Goal: Find contact information: Find contact information

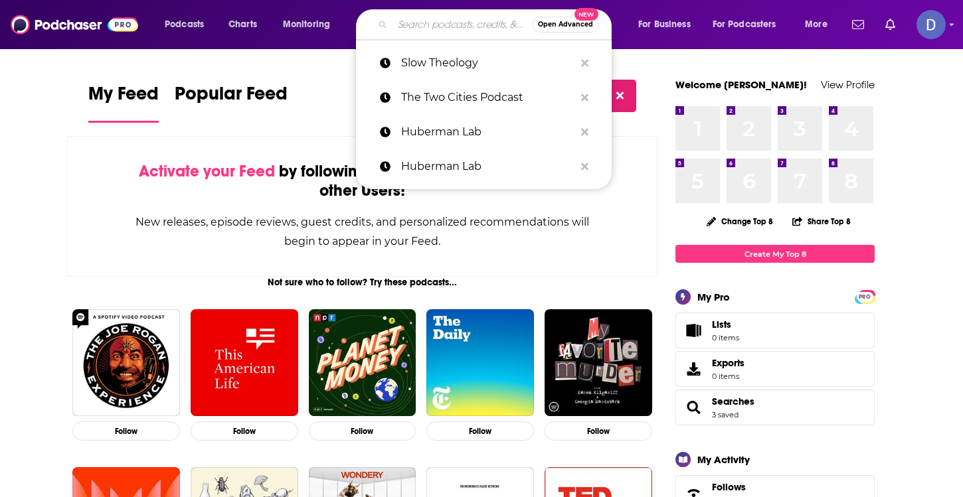
click at [436, 23] on input "Search podcasts, credits, & more..." at bounding box center [461, 24] width 139 height 21
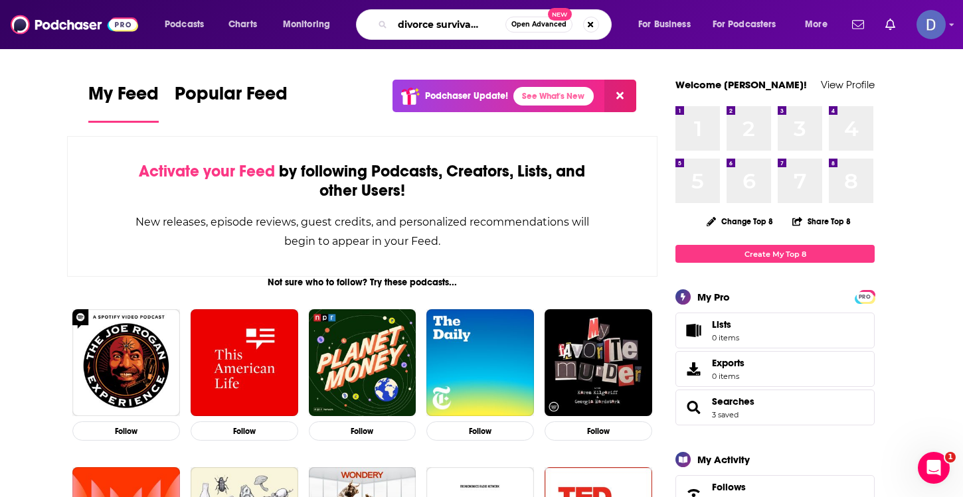
scroll to position [0, 25]
type input "the divorce survival guide"
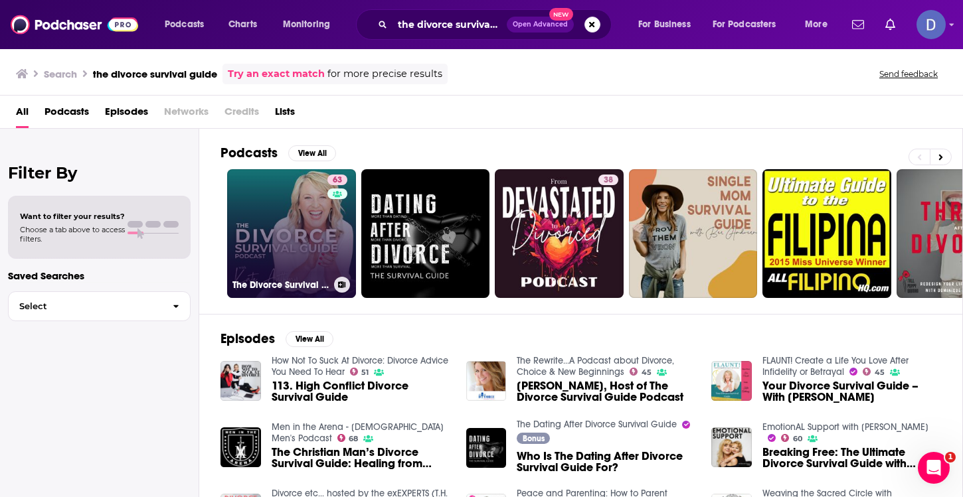
click at [293, 251] on link "63 The Divorce Survival Guide Podcast" at bounding box center [291, 233] width 129 height 129
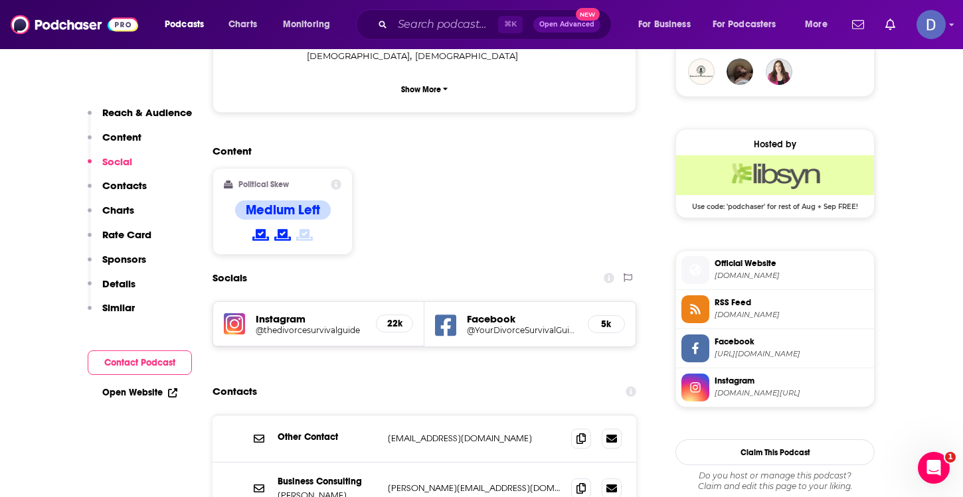
scroll to position [1065, 0]
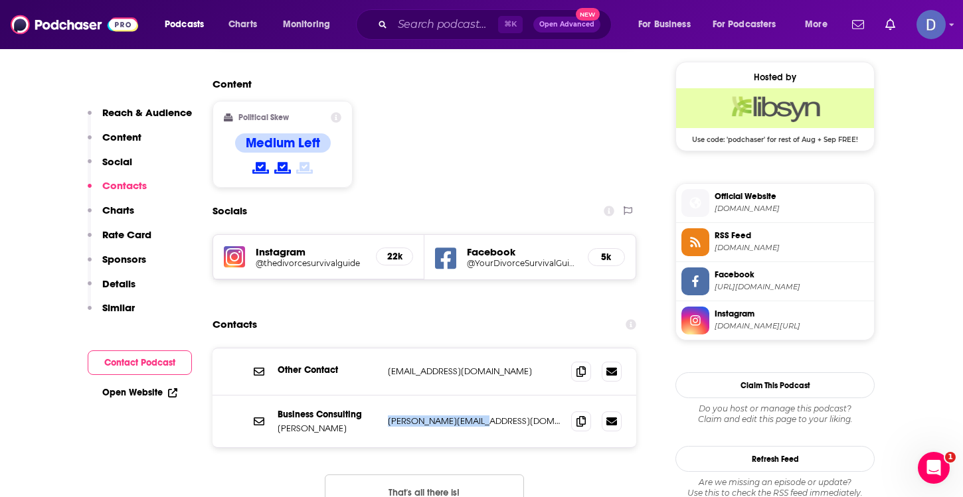
drag, startPoint x: 491, startPoint y: 339, endPoint x: 387, endPoint y: 340, distance: 104.3
click at [386, 396] on div "Business Consulting Kate Anthony kate@kateanthony.com kate@kateanthony.com" at bounding box center [424, 422] width 424 height 52
copy p "kate@kateanthony.com"
click at [430, 20] on input "Search podcasts, credits, & more..." at bounding box center [445, 24] width 106 height 21
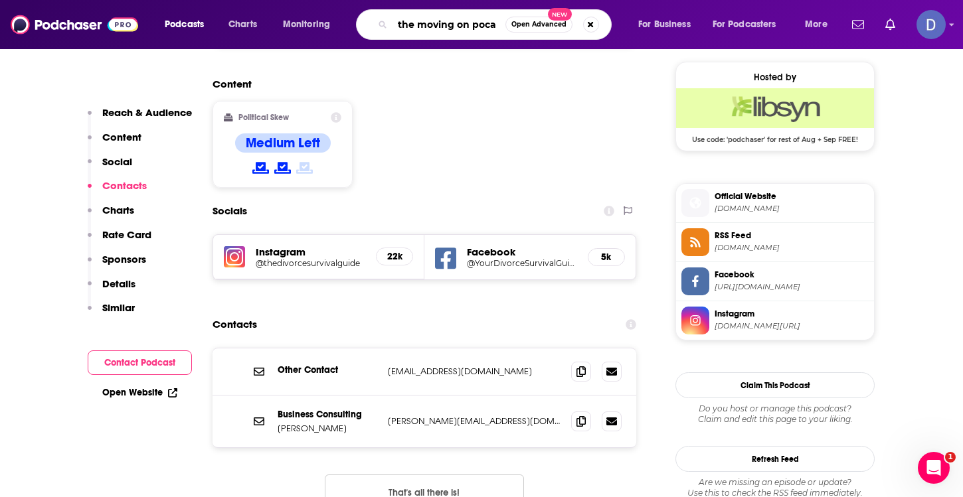
scroll to position [0, 0]
type input "the moving on podcast"
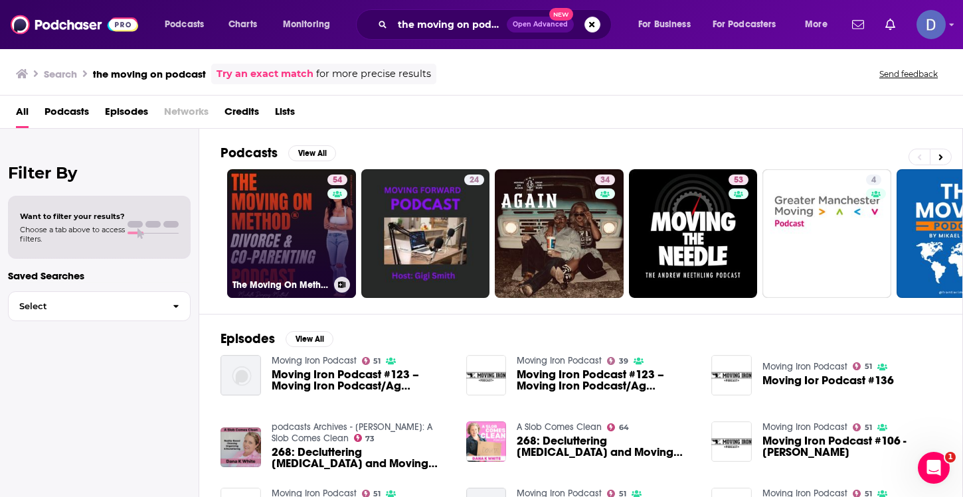
click at [269, 205] on link "54 The Moving On Method® Podcast" at bounding box center [291, 233] width 129 height 129
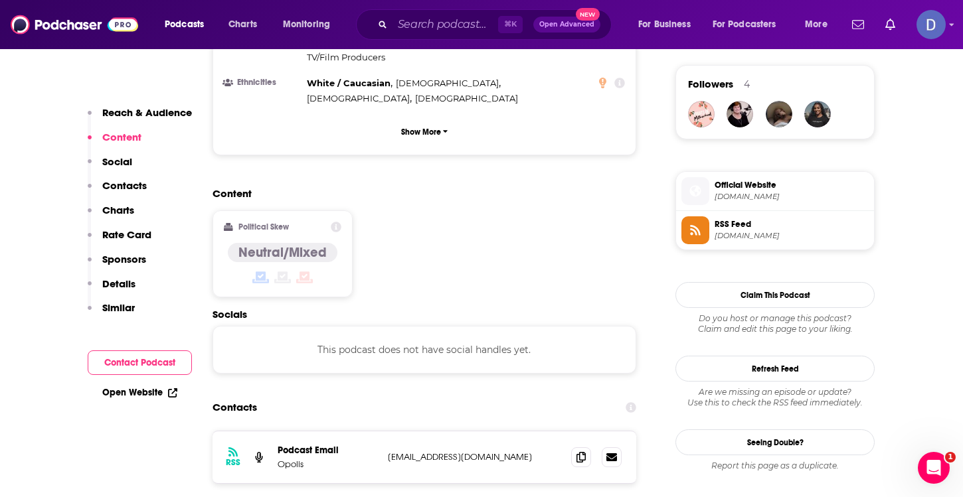
scroll to position [957, 0]
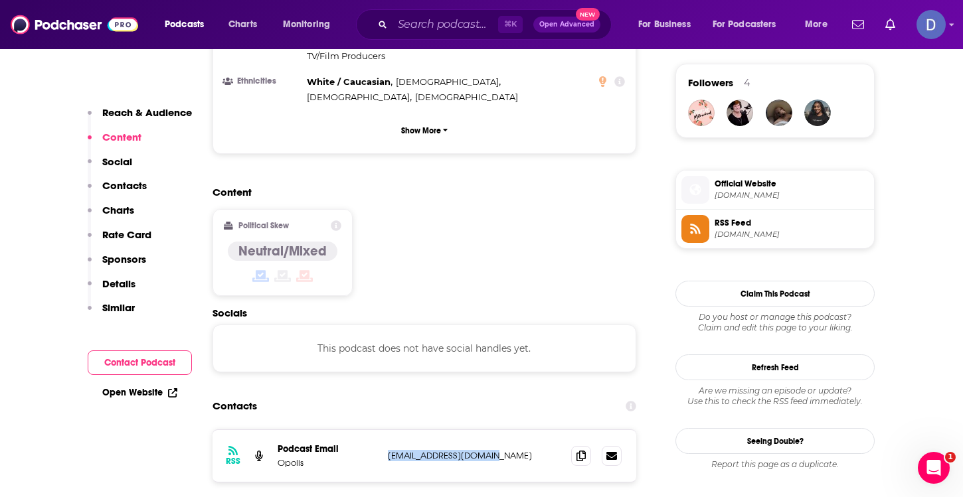
drag, startPoint x: 505, startPoint y: 371, endPoint x: 388, endPoint y: 371, distance: 116.9
click at [388, 450] on p "hello@mintinghouse.com" at bounding box center [474, 455] width 173 height 11
copy p "hello@mintinghouse.com"
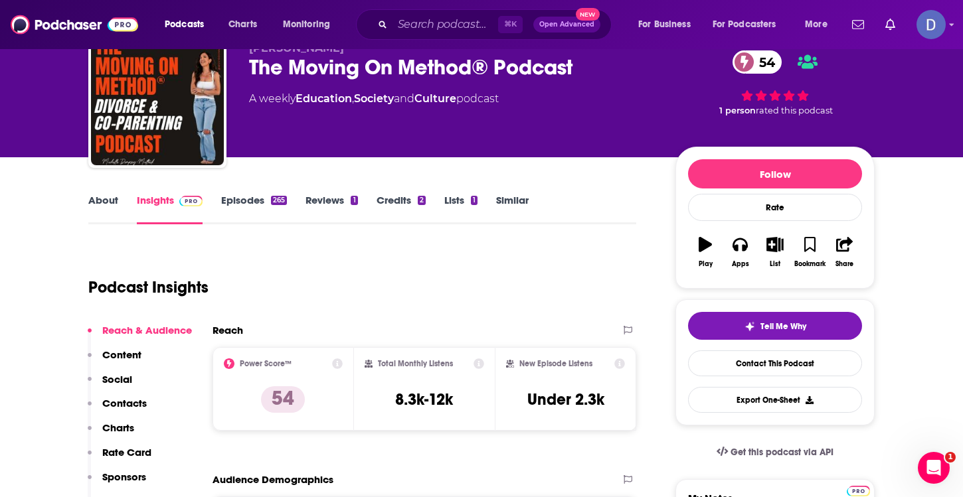
scroll to position [56, 0]
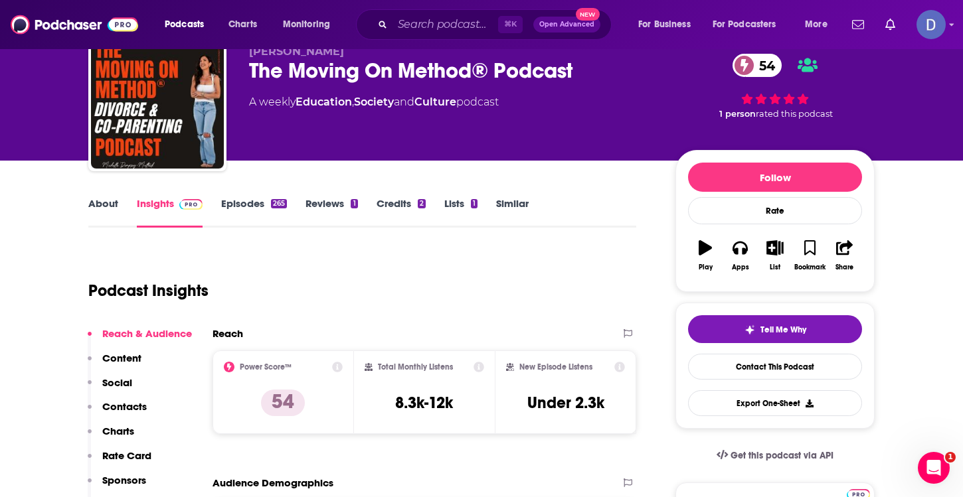
click at [249, 205] on link "Episodes 265" at bounding box center [254, 212] width 66 height 31
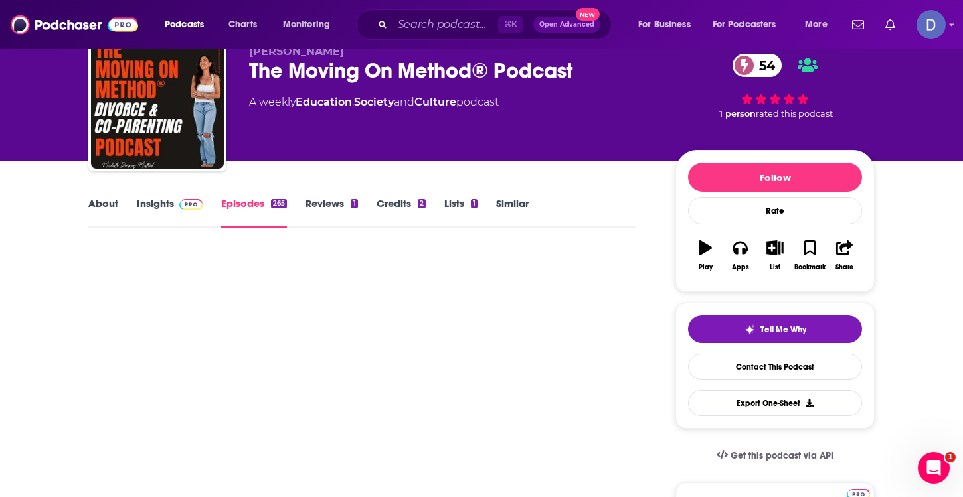
click at [249, 151] on div "Michelle Dempsey-Multack The Moving On Method® Podcast 54 A weekly Education , …" at bounding box center [451, 98] width 405 height 106
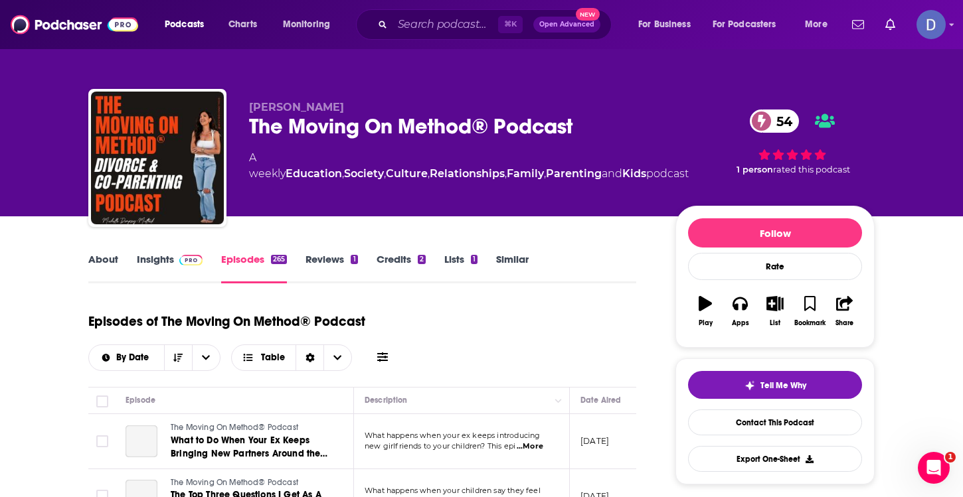
click at [107, 256] on link "About" at bounding box center [103, 268] width 30 height 31
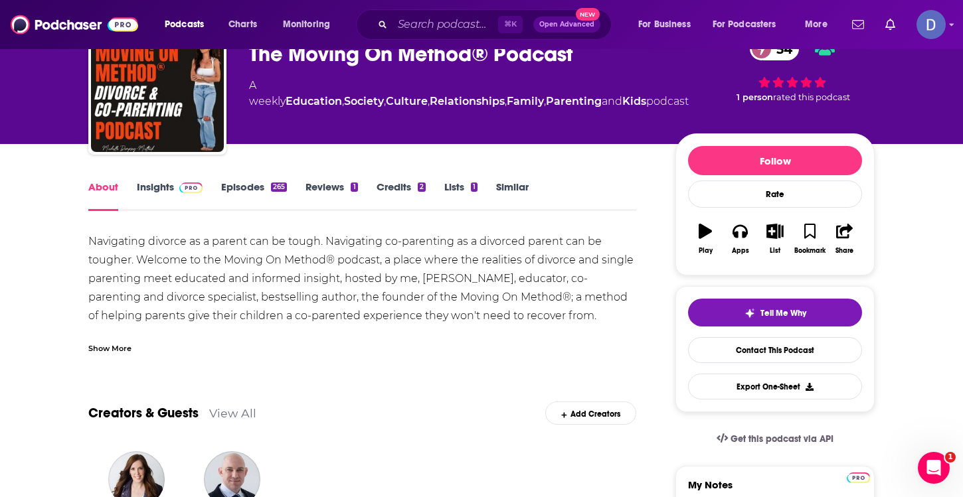
scroll to position [67, 0]
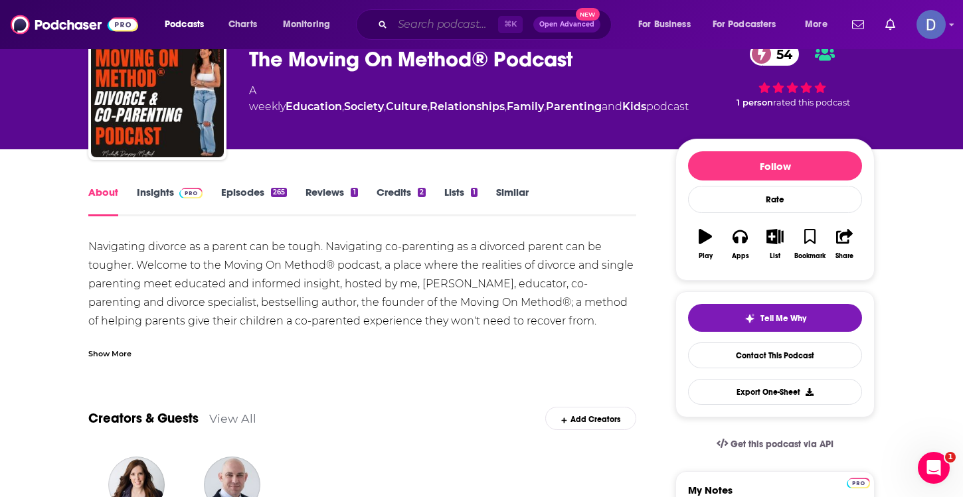
click at [438, 26] on input "Search podcasts, credits, & more..." at bounding box center [445, 24] width 106 height 21
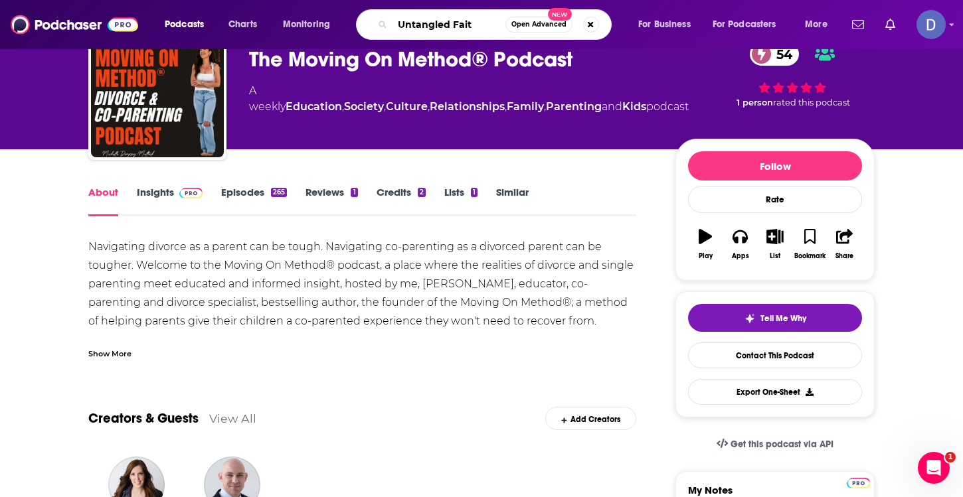
type input "Untangled Faith"
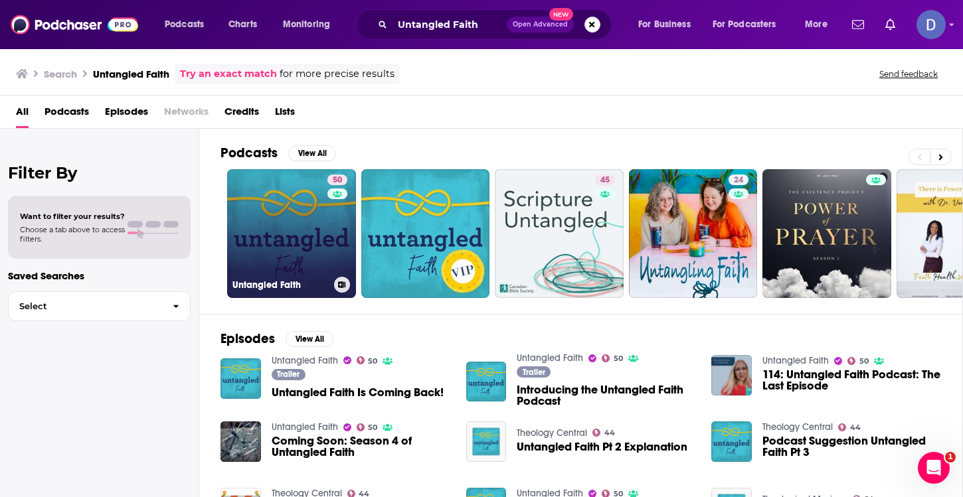
click at [301, 240] on link "50 Untangled Faith" at bounding box center [291, 233] width 129 height 129
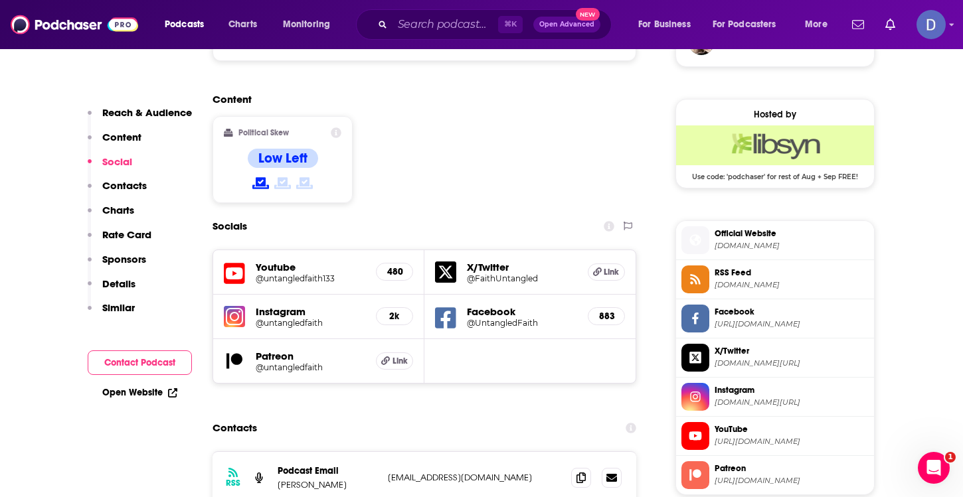
scroll to position [1086, 0]
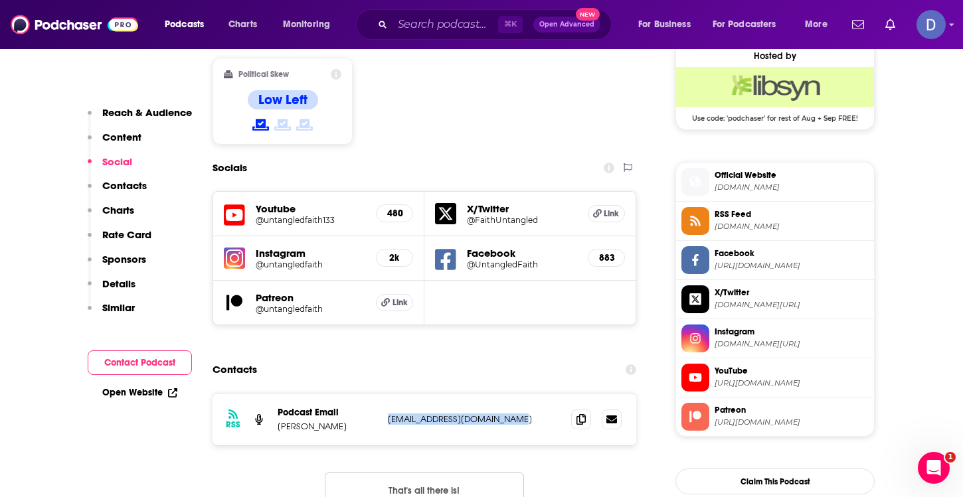
drag, startPoint x: 518, startPoint y: 340, endPoint x: 388, endPoint y: 341, distance: 129.5
click at [388, 414] on p "goingfirstpodcast@gmail.com" at bounding box center [474, 419] width 173 height 11
copy p "goingfirstpodcast@gmail.com"
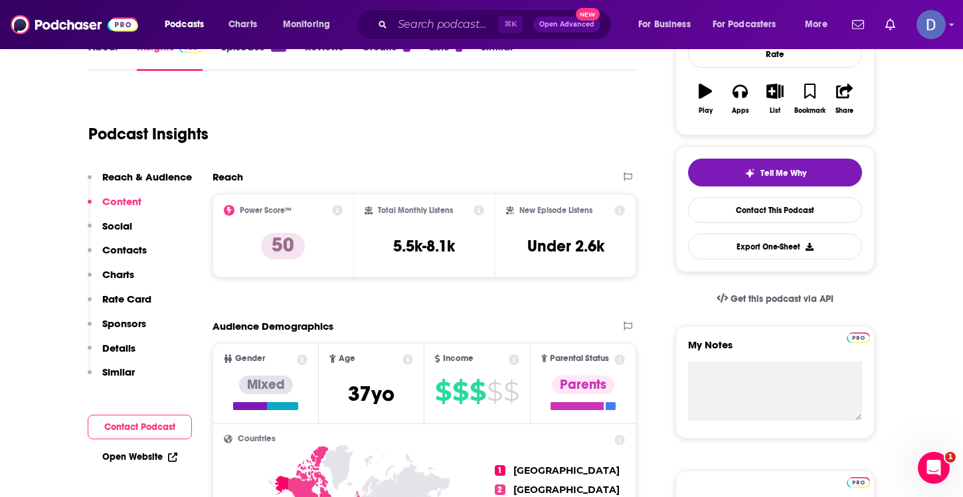
scroll to position [0, 0]
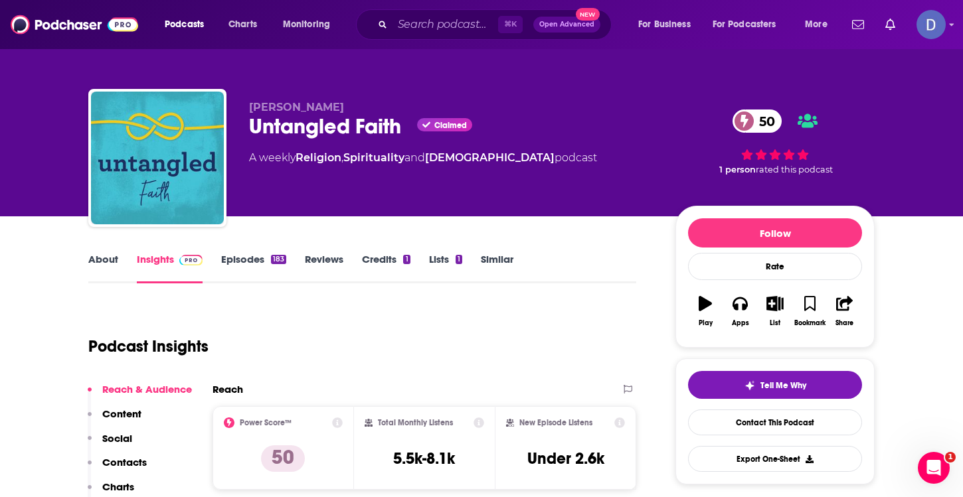
click at [103, 260] on link "About" at bounding box center [103, 268] width 30 height 31
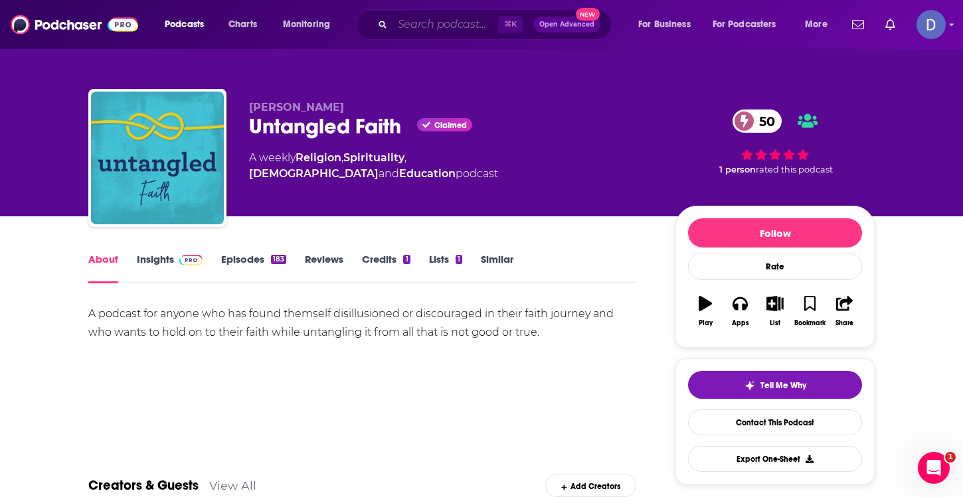
click at [428, 31] on input "Search podcasts, credits, & more..." at bounding box center [445, 24] width 106 height 21
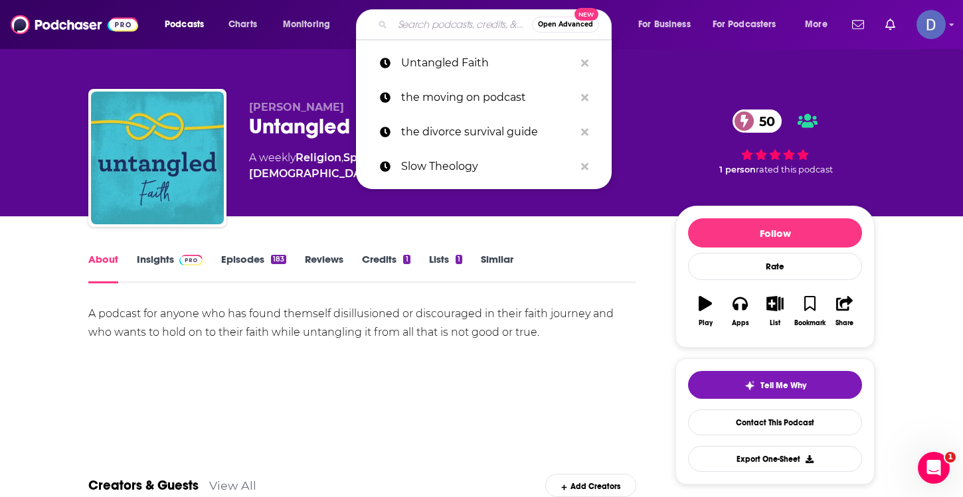
click at [428, 31] on input "Search podcasts, credits, & more..." at bounding box center [461, 24] width 139 height 21
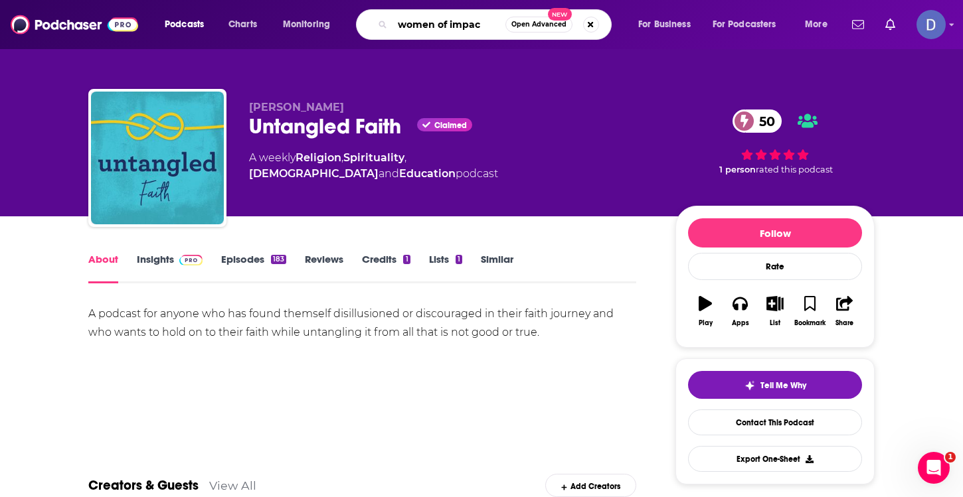
type input "women of impact"
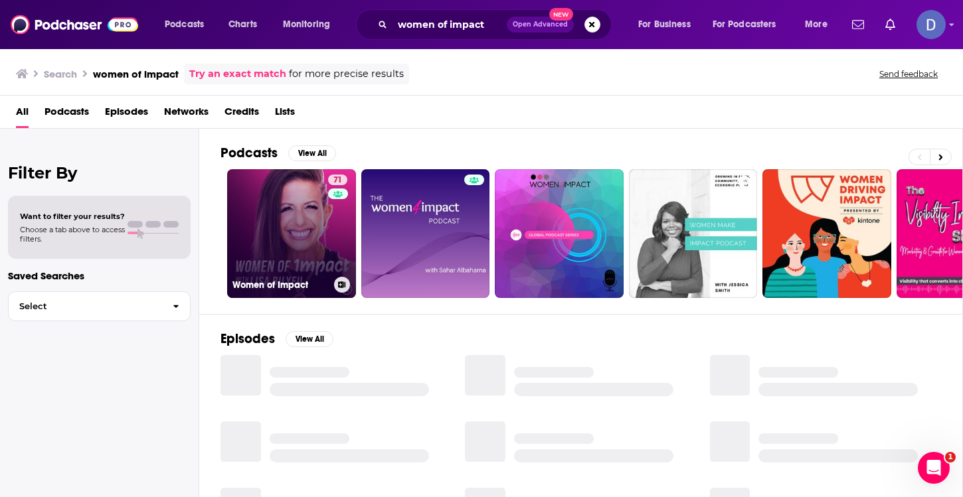
click at [295, 241] on link "71 Women of Impact" at bounding box center [291, 233] width 129 height 129
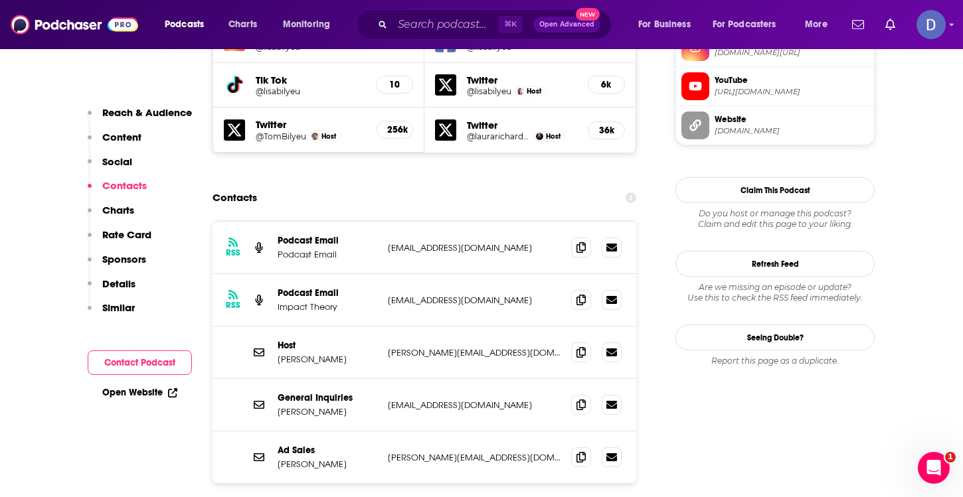
scroll to position [1296, 0]
drag, startPoint x: 546, startPoint y: 192, endPoint x: 386, endPoint y: 193, distance: 159.4
click at [386, 221] on div "RSS Podcast Email Podcast Email womenofimpact@impacttheory.com womenofimpact@im…" at bounding box center [424, 247] width 424 height 52
copy p "womenofimpact@impacttheory.com"
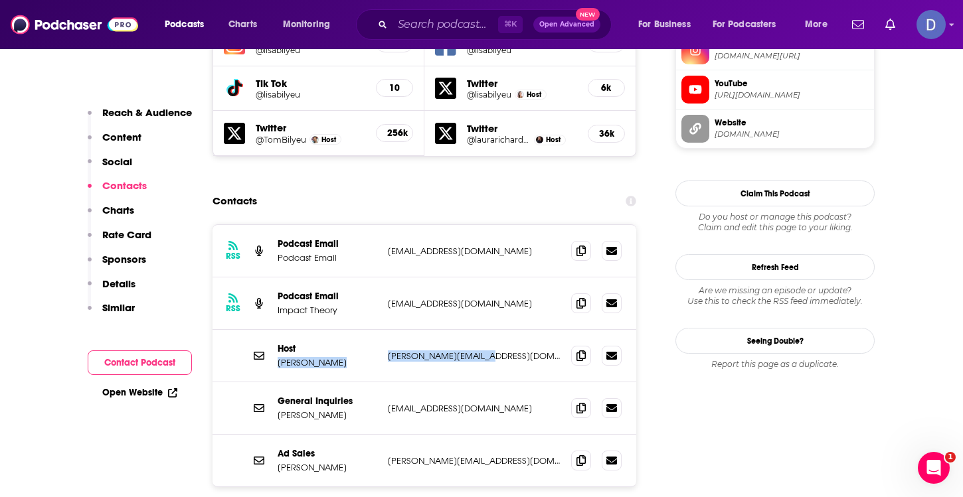
drag, startPoint x: 497, startPoint y: 305, endPoint x: 382, endPoint y: 303, distance: 115.5
click at [382, 330] on div "Host Lisa Bilyeu lisa@impacttheory.com lisa@impacttheory.com" at bounding box center [424, 356] width 424 height 52
drag, startPoint x: 486, startPoint y: 305, endPoint x: 388, endPoint y: 303, distance: 97.6
click at [388, 351] on p "lisa@impacttheory.com" at bounding box center [474, 356] width 173 height 11
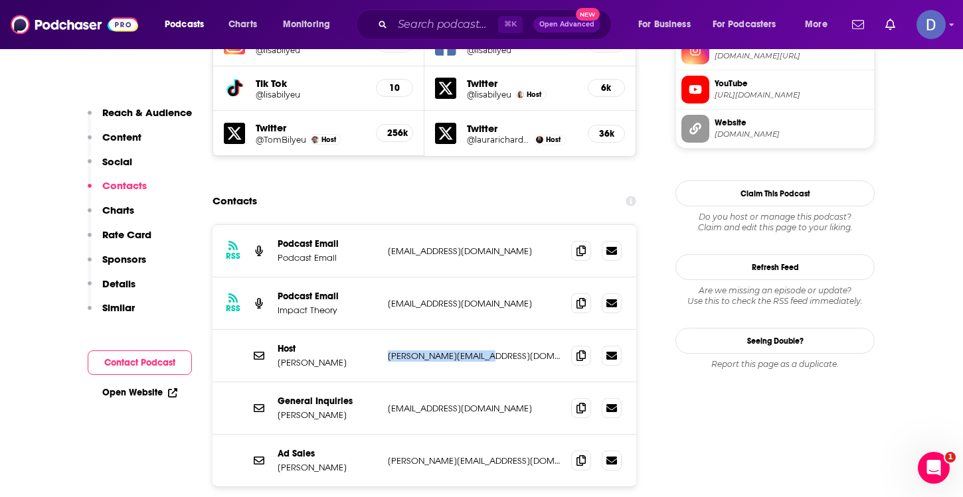
copy p "lisa@impacttheory.com"
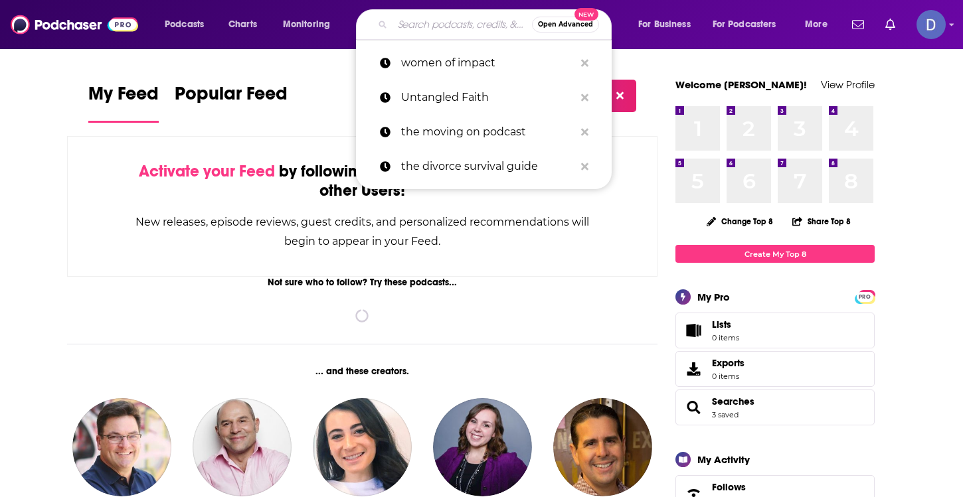
click at [406, 27] on input "Search podcasts, credits, & more..." at bounding box center [461, 24] width 139 height 21
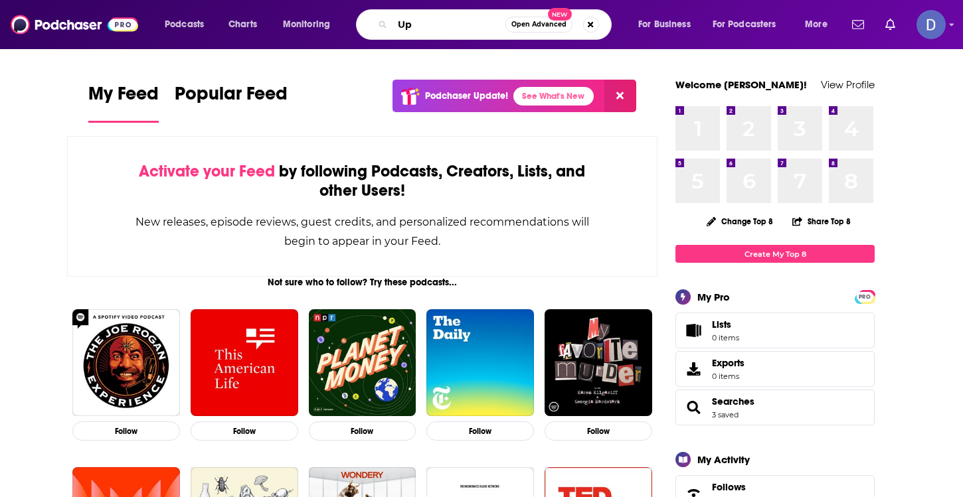
type input "U"
type input "Untangle your thoughts"
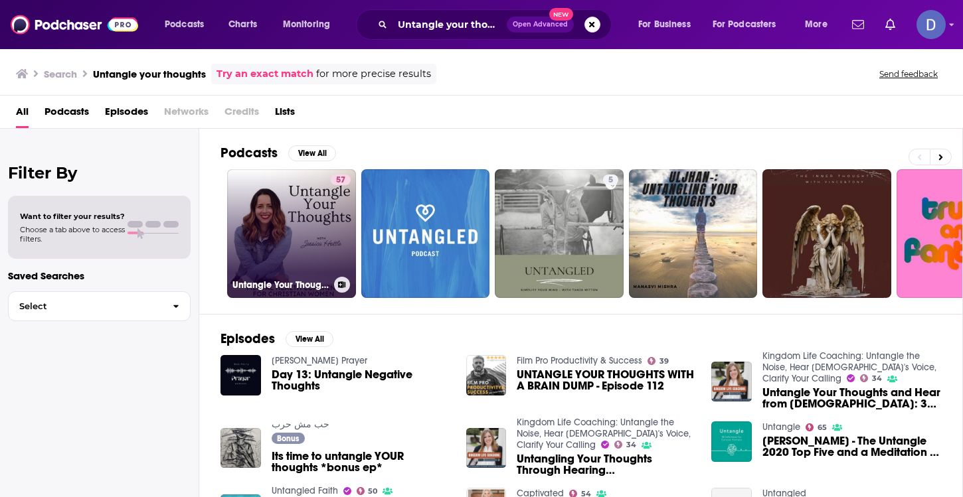
click at [306, 224] on link "57 Untangle Your Thoughts | Trust in [DEMOGRAPHIC_DATA], Hear from [DEMOGRAPHIC…" at bounding box center [291, 233] width 129 height 129
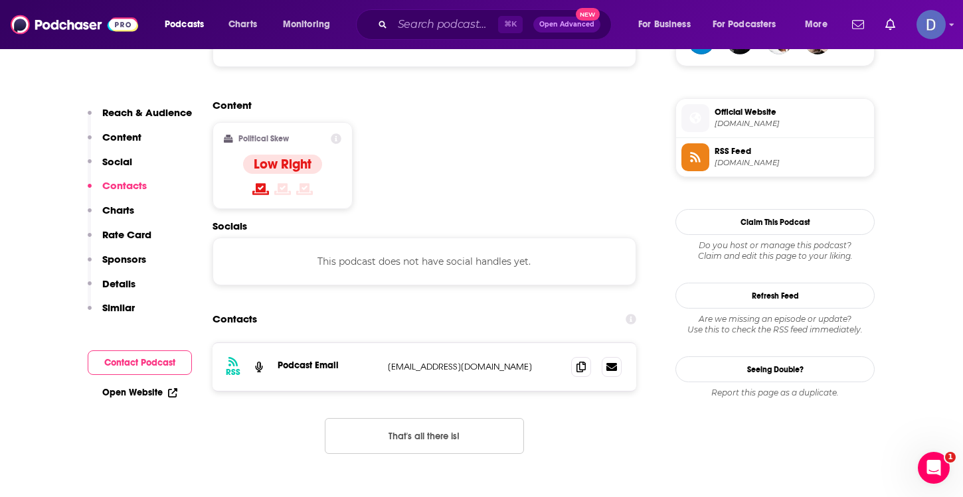
scroll to position [1036, 0]
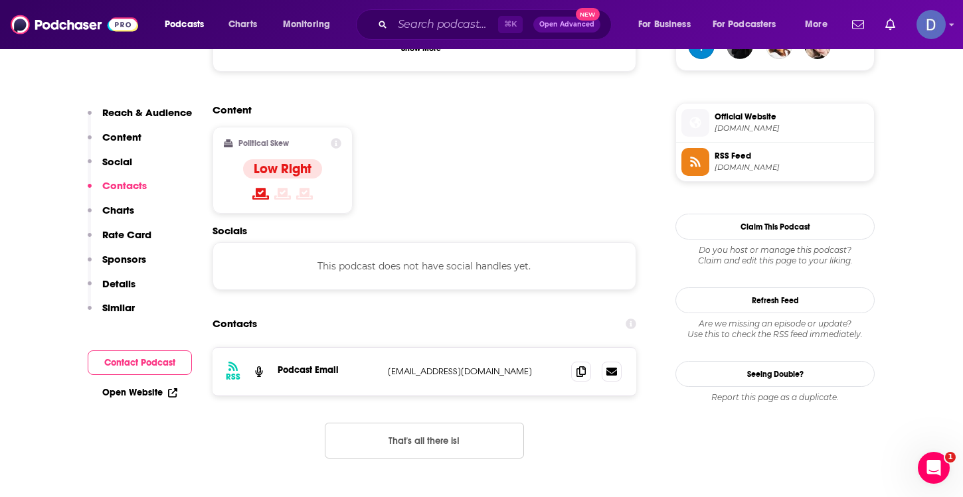
click at [490, 366] on p "[EMAIL_ADDRESS][DOMAIN_NAME]" at bounding box center [474, 371] width 173 height 11
drag, startPoint x: 490, startPoint y: 280, endPoint x: 403, endPoint y: 280, distance: 87.0
click at [402, 366] on p "[EMAIL_ADDRESS][DOMAIN_NAME]" at bounding box center [474, 371] width 173 height 11
copy div "[EMAIL_ADDRESS][DOMAIN_NAME] [EMAIL_ADDRESS][DOMAIN_NAME]"
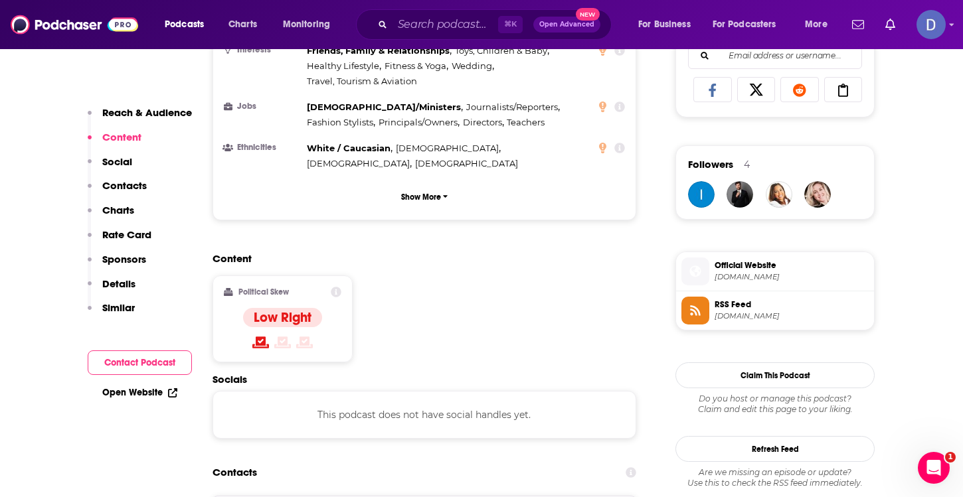
scroll to position [922, 0]
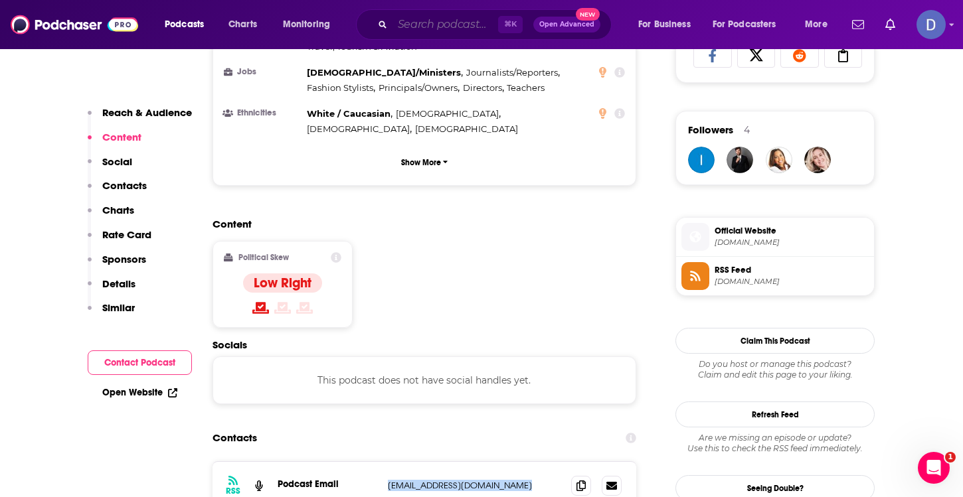
click at [422, 26] on input "Search podcasts, credits, & more..." at bounding box center [445, 24] width 106 height 21
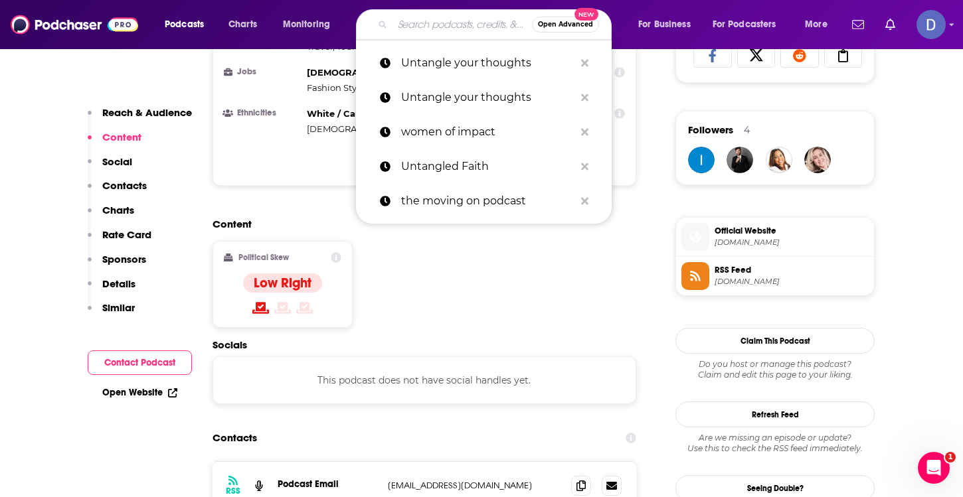
click at [422, 26] on input "Search podcasts, credits, & more..." at bounding box center [461, 24] width 139 height 21
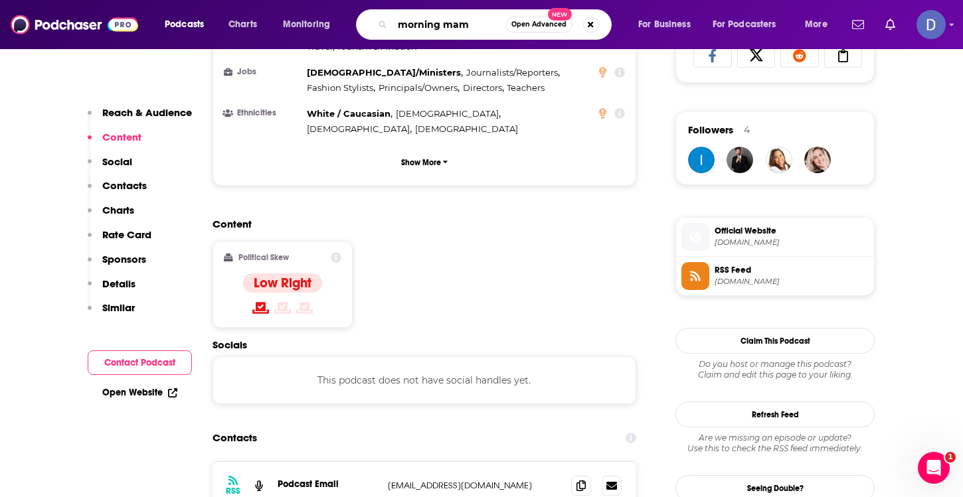
type input "morning mama"
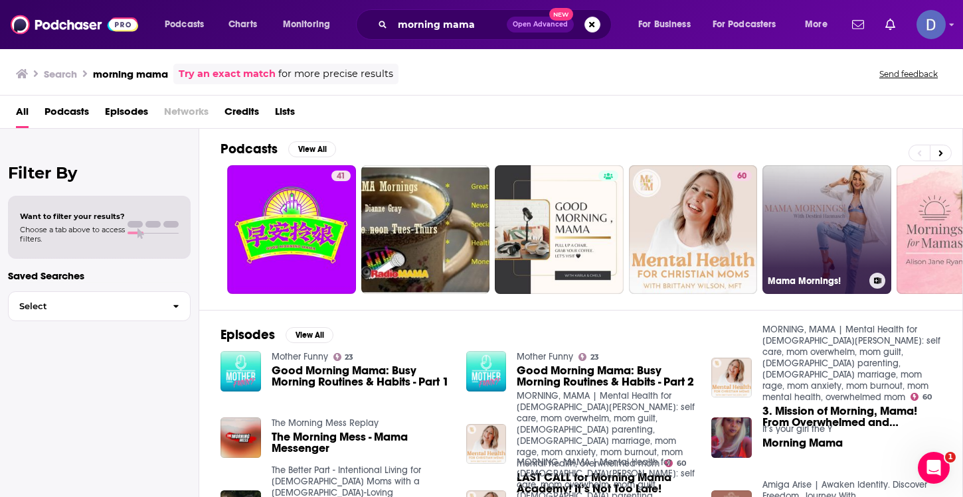
click at [803, 251] on link "Mama Mornings!" at bounding box center [826, 229] width 129 height 129
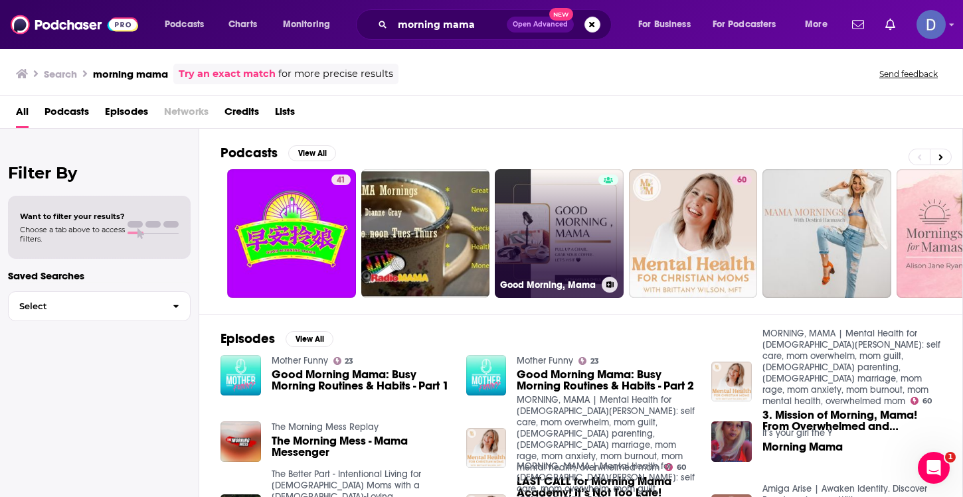
scroll to position [0, 44]
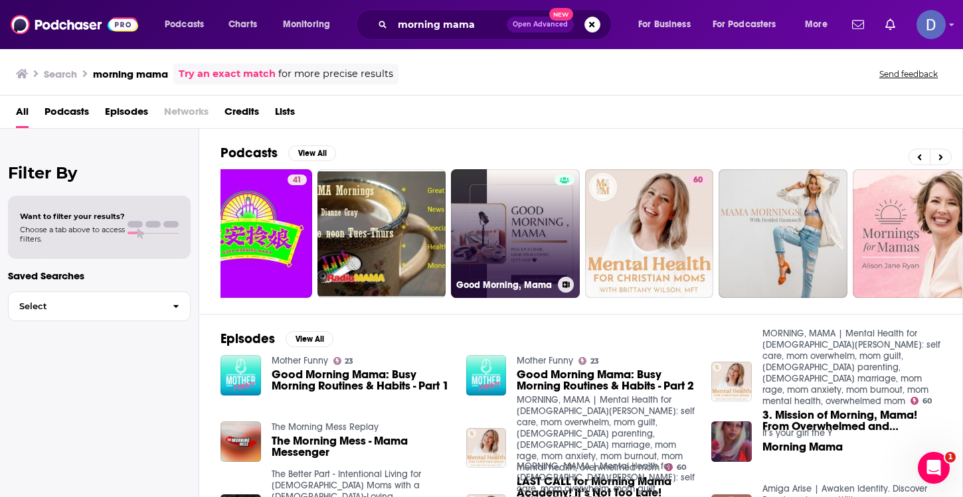
click at [519, 228] on link "Good Morning, Mama" at bounding box center [515, 233] width 129 height 129
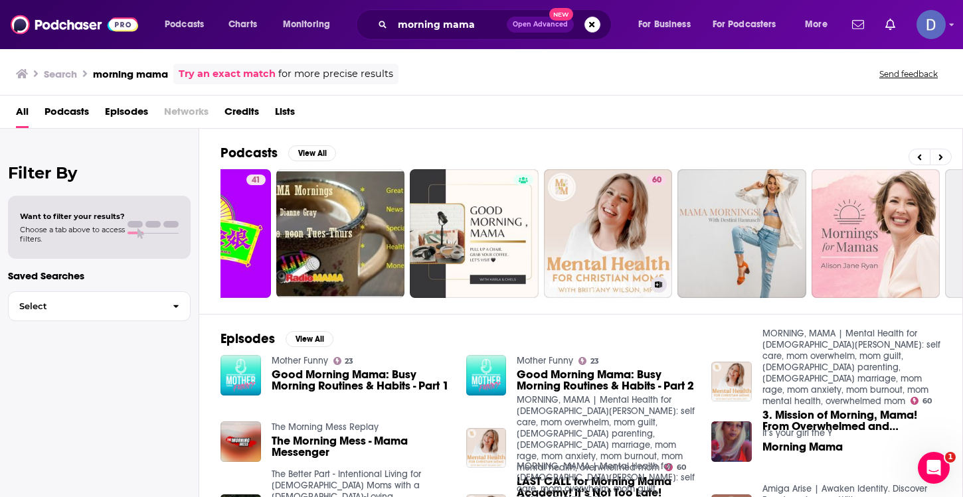
scroll to position [0, 110]
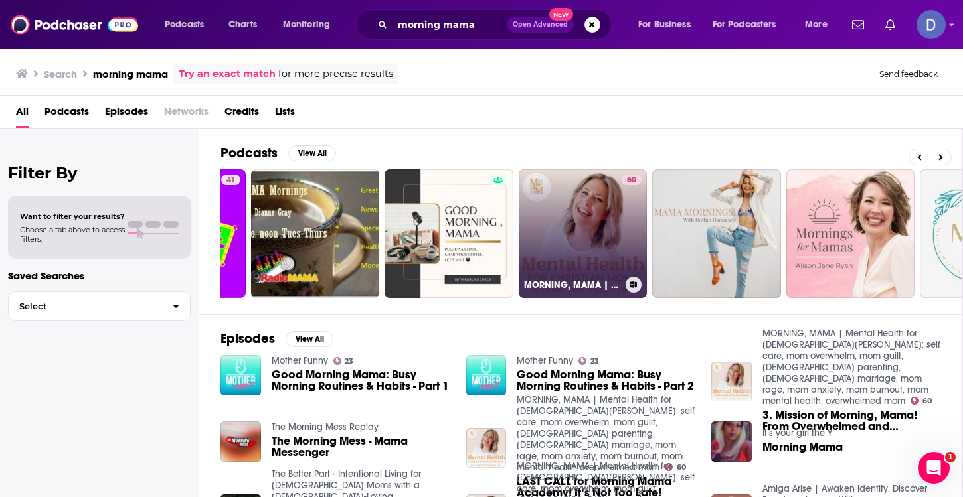
click at [590, 232] on link "60 MORNING, MAMA | Mental Health for [DEMOGRAPHIC_DATA][PERSON_NAME]: self care…" at bounding box center [583, 233] width 129 height 129
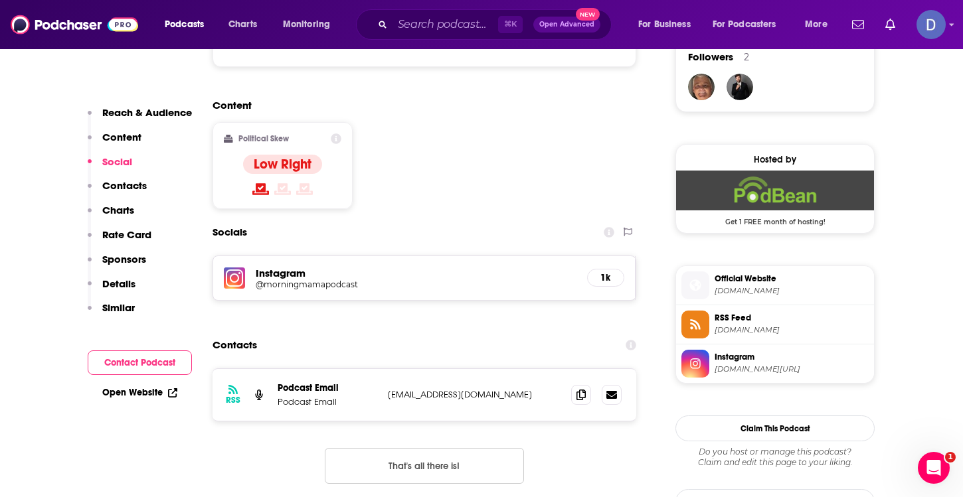
scroll to position [981, 0]
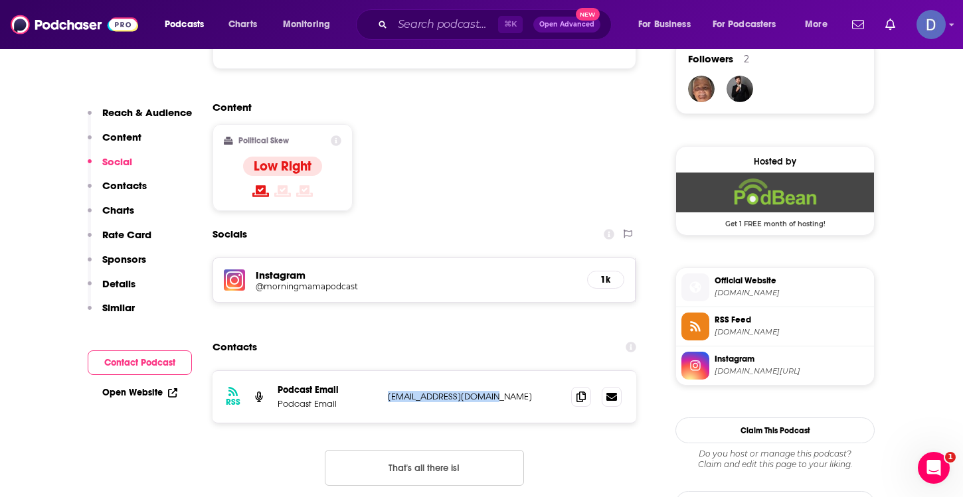
drag, startPoint x: 513, startPoint y: 344, endPoint x: 386, endPoint y: 351, distance: 127.7
click at [386, 371] on div "RSS Podcast Email Podcast Email [EMAIL_ADDRESS][DOMAIN_NAME] [EMAIL_ADDRESS][DO…" at bounding box center [424, 397] width 424 height 52
copy p "[EMAIL_ADDRESS][DOMAIN_NAME]"
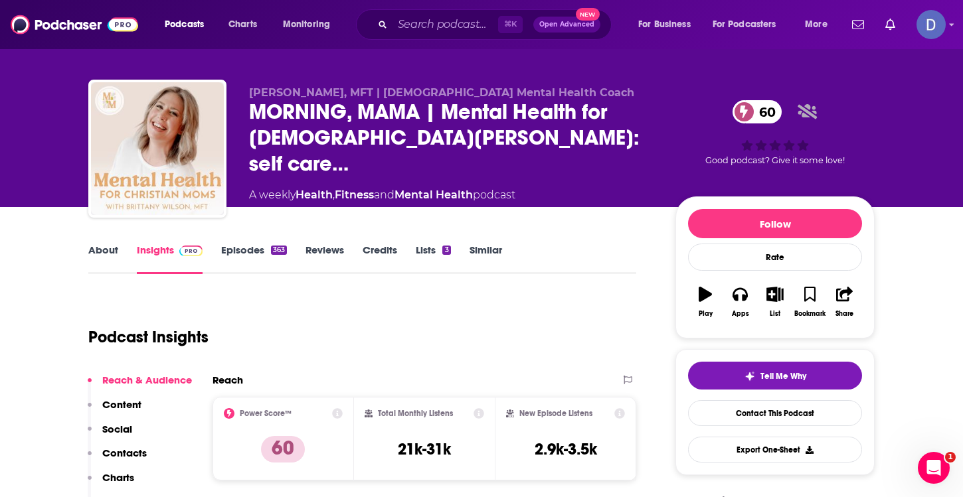
scroll to position [0, 0]
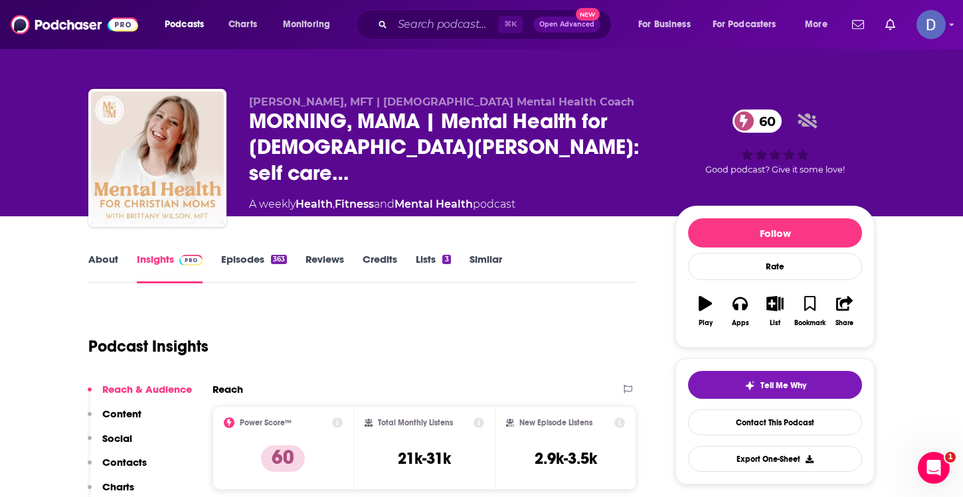
click at [98, 261] on link "About" at bounding box center [103, 268] width 30 height 31
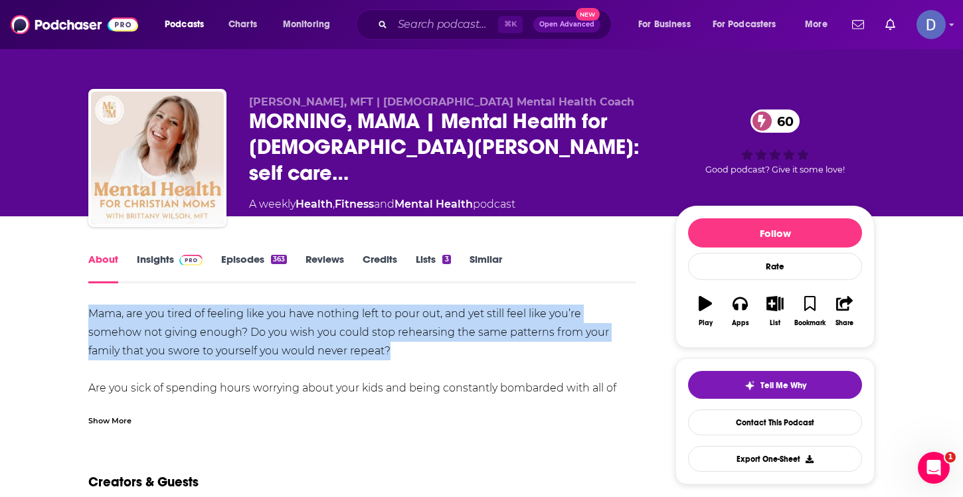
drag, startPoint x: 89, startPoint y: 311, endPoint x: 422, endPoint y: 360, distance: 336.8
copy div "Mama, are you tired of feeling like you have nothing left to pour out, and yet …"
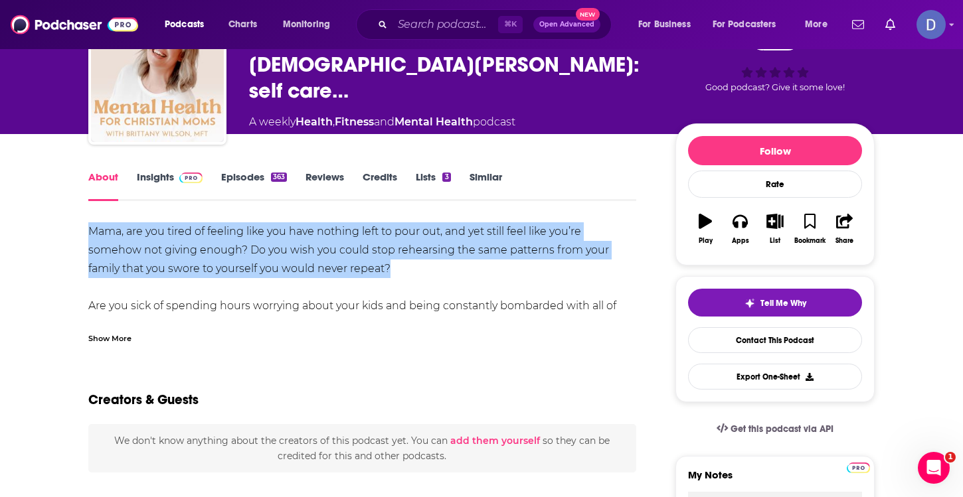
scroll to position [83, 0]
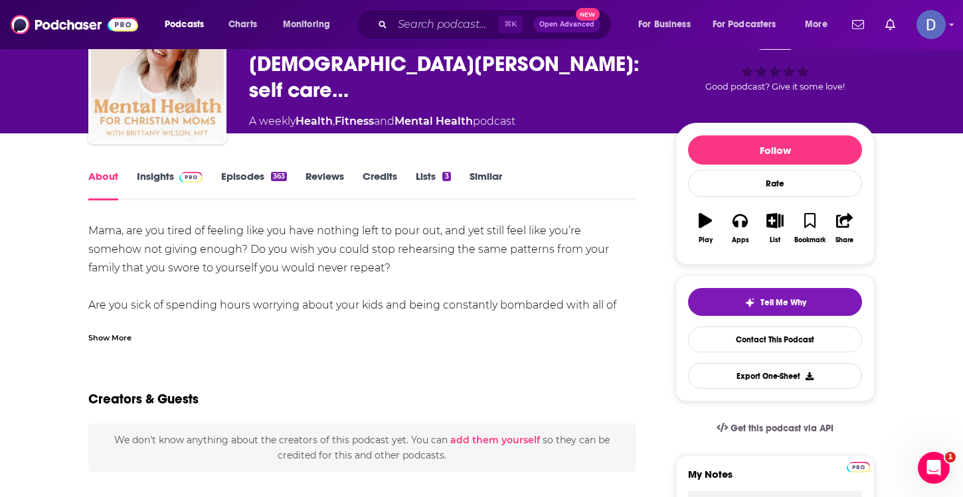
click at [105, 342] on div "Show More" at bounding box center [109, 337] width 43 height 13
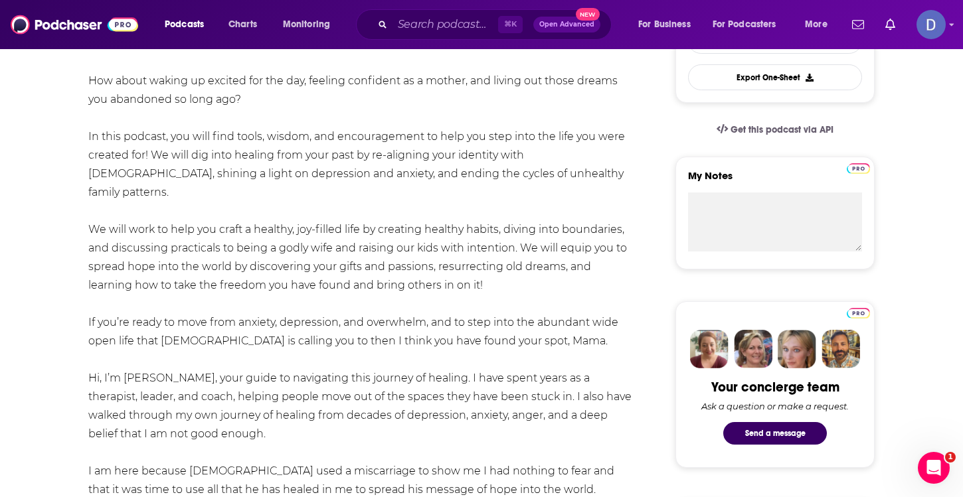
scroll to position [384, 0]
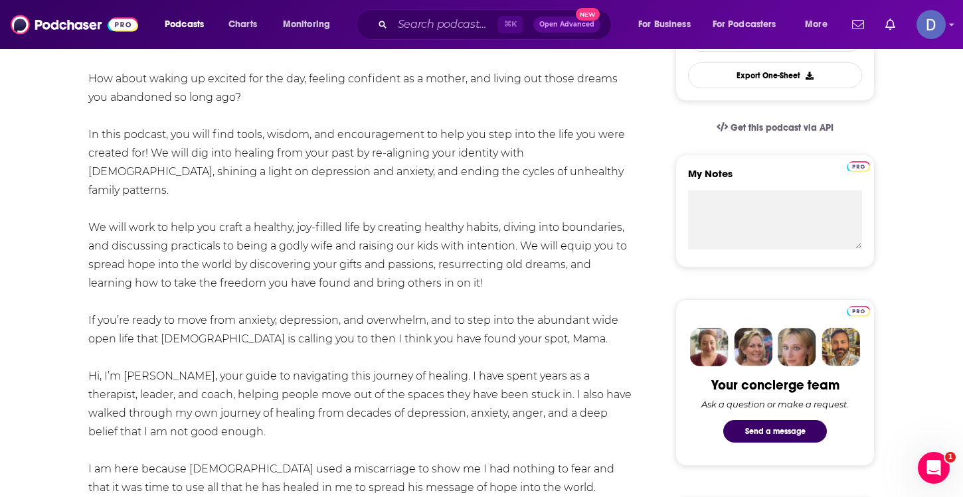
click at [143, 250] on div "Mama, are you tired of feeling like you have nothing left to pour out, and yet …" at bounding box center [362, 376] width 548 height 911
click at [90, 128] on div "Mama, are you tired of feeling like you have nothing left to pour out, and yet …" at bounding box center [362, 376] width 548 height 911
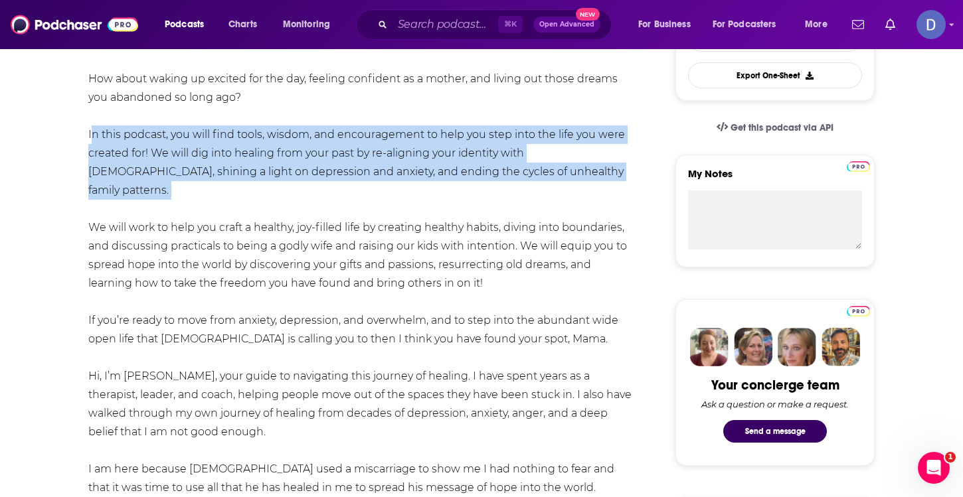
drag, startPoint x: 86, startPoint y: 131, endPoint x: 524, endPoint y: 183, distance: 440.6
copy div "In this podcast, you will find tools, wisdom, and encouragement to help you ste…"
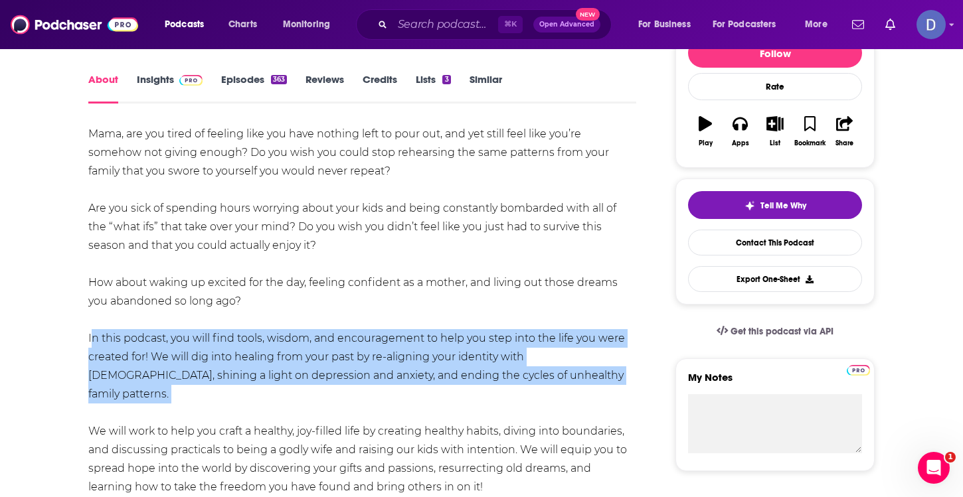
scroll to position [0, 0]
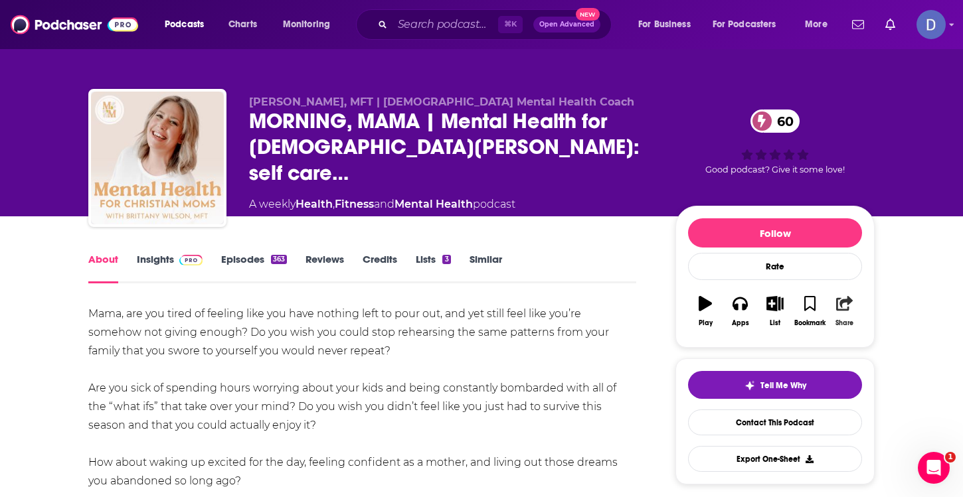
click at [848, 306] on icon "button" at bounding box center [844, 303] width 17 height 15
click at [844, 305] on icon "button" at bounding box center [844, 303] width 17 height 15
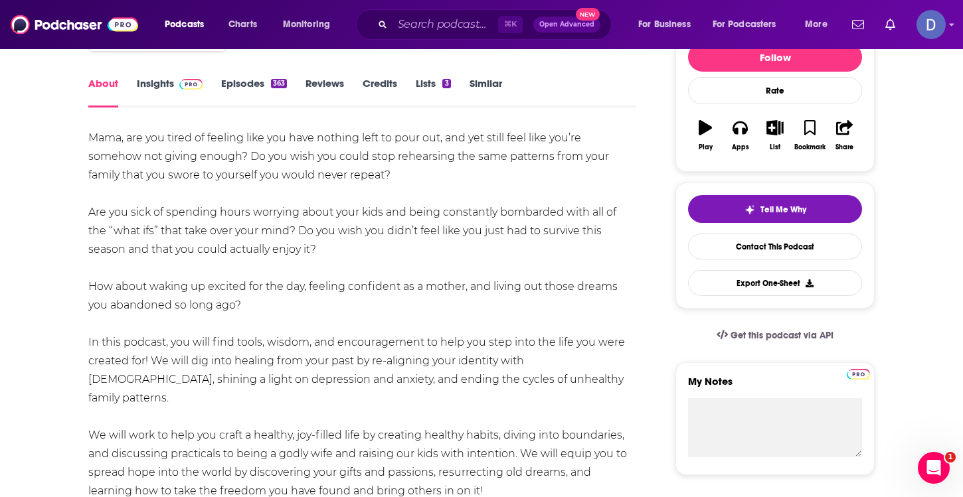
scroll to position [179, 0]
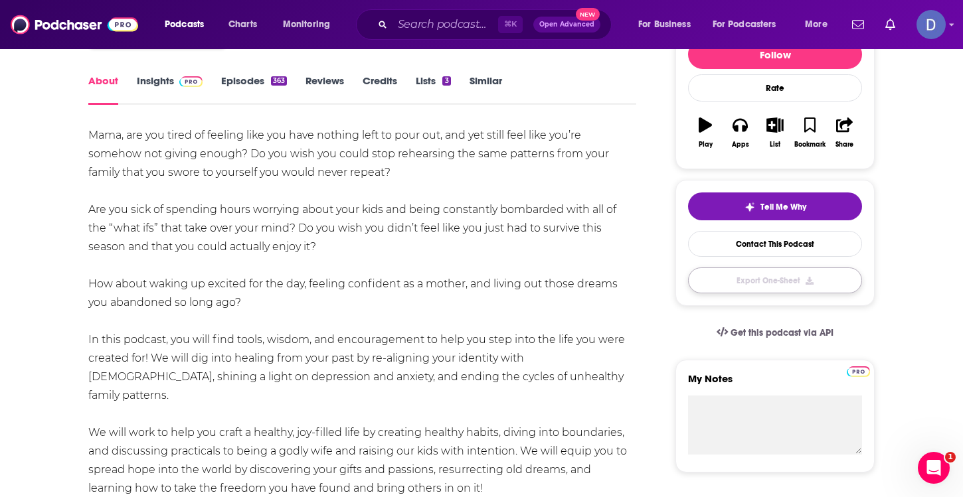
click at [769, 282] on button "Export One-Sheet" at bounding box center [775, 281] width 174 height 26
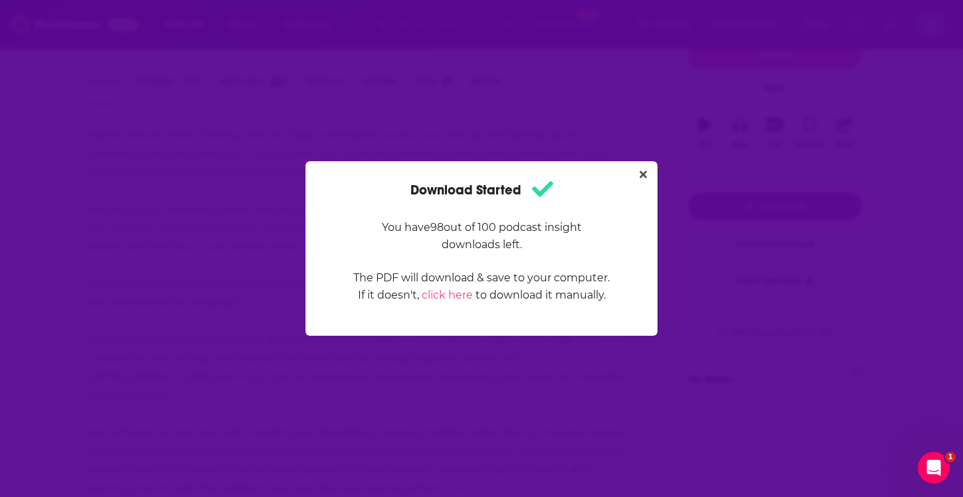
scroll to position [0, 0]
